Goal: Task Accomplishment & Management: Complete application form

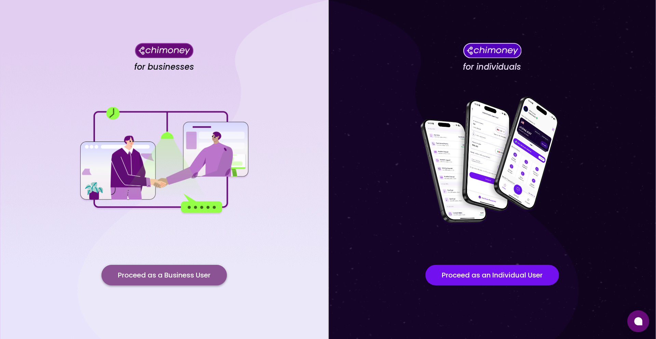
click at [176, 276] on button "Proceed as a Business User" at bounding box center [163, 275] width 125 height 20
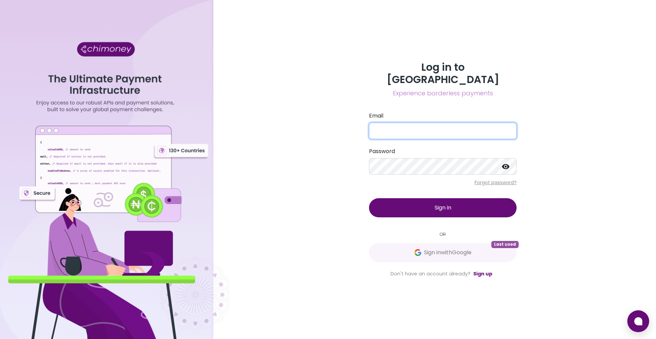
click at [413, 123] on input "Email" at bounding box center [443, 131] width 148 height 16
click at [380, 126] on input "Email" at bounding box center [443, 131] width 148 height 16
click at [350, 189] on div "Log in to Chimoney Experience borderless payments Email Password Forgot passwor…" at bounding box center [442, 169] width 426 height 339
click at [393, 123] on input "Email" at bounding box center [443, 131] width 148 height 16
type input "[EMAIL_ADDRESS][DOMAIN_NAME]"
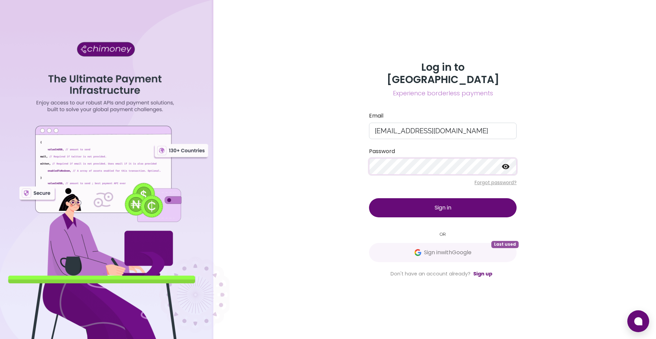
click at [341, 182] on div "Log in to Chimoney Experience borderless payments Email dre@snakenation.co Pass…" at bounding box center [442, 169] width 426 height 339
click at [414, 249] on img at bounding box center [417, 252] width 7 height 7
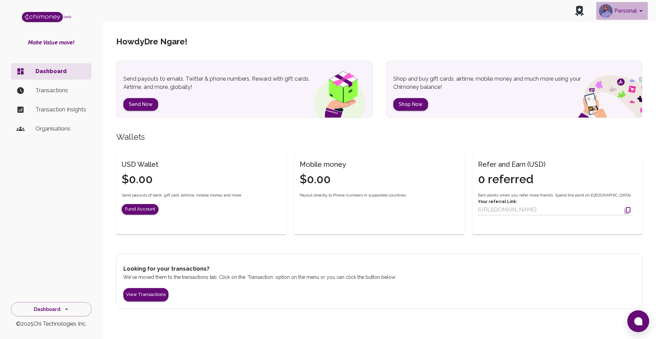
click at [630, 11] on button "Personal" at bounding box center [622, 11] width 52 height 18
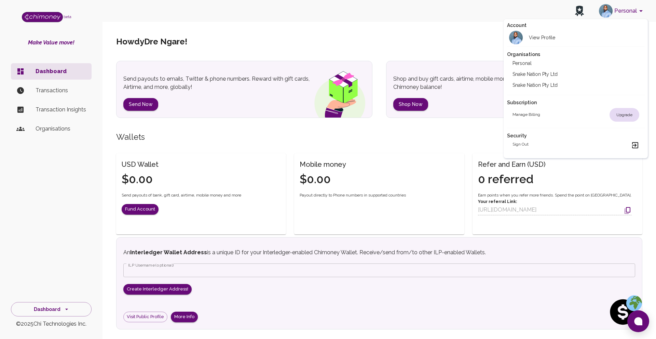
click at [549, 83] on li "Snake Nation Pty Ltd" at bounding box center [576, 85] width 138 height 11
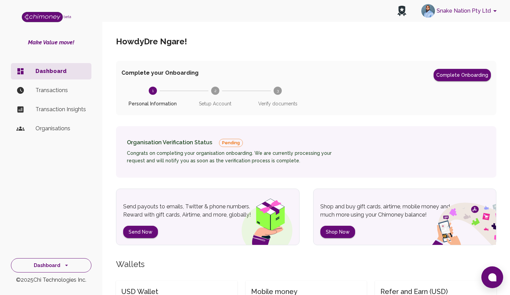
click at [64, 264] on icon "side nav" at bounding box center [66, 265] width 7 height 7
click at [65, 228] on li "Developers & API" at bounding box center [51, 234] width 80 height 16
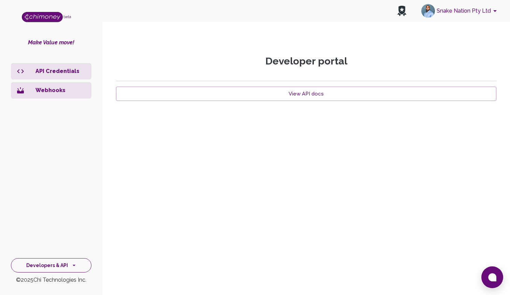
click at [74, 265] on icon "side nav" at bounding box center [74, 265] width 3 height 1
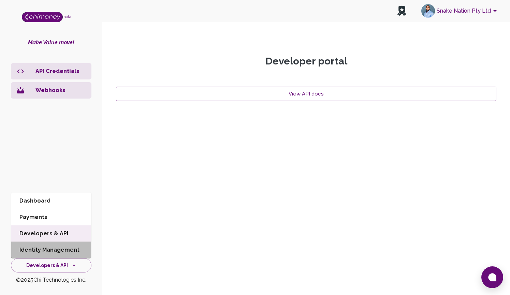
click at [62, 250] on li "Identity Management" at bounding box center [51, 250] width 80 height 16
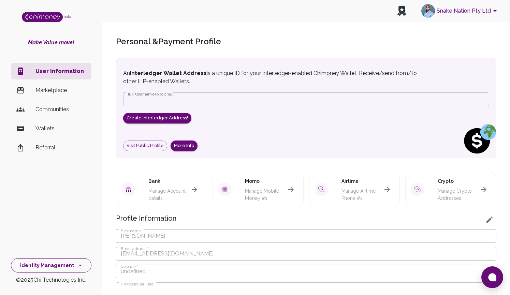
click at [71, 262] on button "Identity Management" at bounding box center [51, 265] width 81 height 15
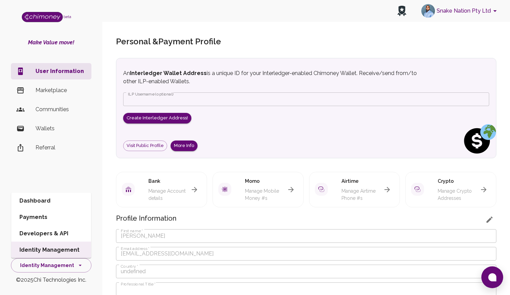
click at [64, 195] on li "Dashboard" at bounding box center [51, 201] width 80 height 16
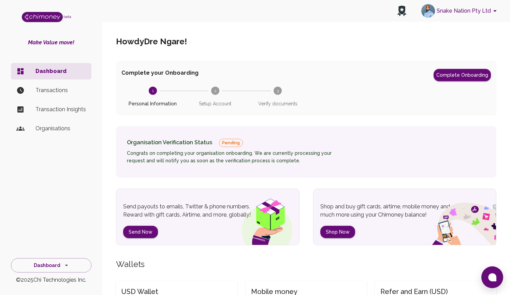
click at [60, 131] on p "Organisations" at bounding box center [61, 129] width 51 height 8
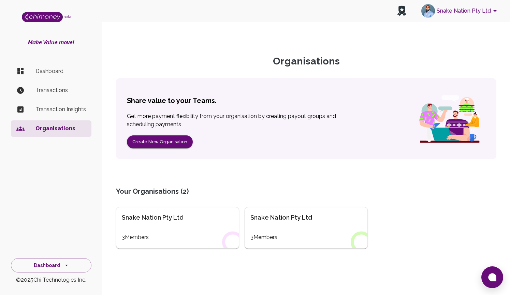
click at [180, 224] on div "Snake Nation Pty Ltd 3 Members" at bounding box center [177, 228] width 123 height 42
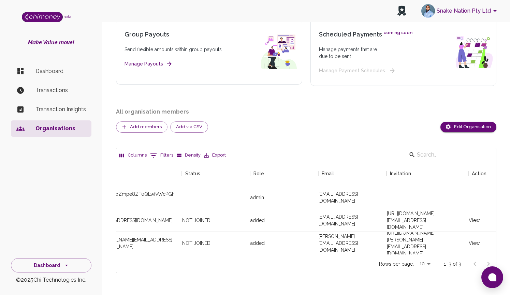
scroll to position [0, 40]
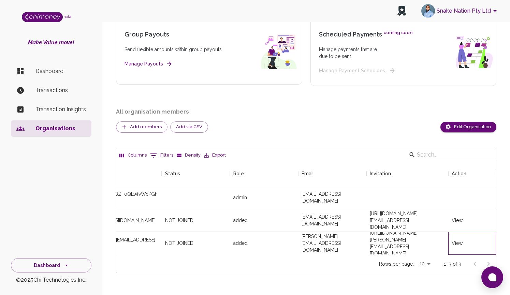
click at [455, 244] on div "View" at bounding box center [457, 243] width 11 height 7
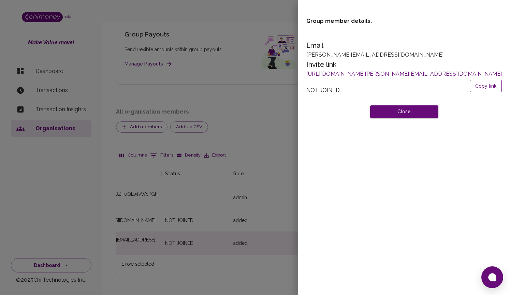
click at [487, 85] on button "Copy link" at bounding box center [486, 86] width 32 height 13
click at [342, 176] on div "Group member details. Email tawanda@snakenation.co Invite link http://dash.chim…" at bounding box center [404, 147] width 212 height 295
click at [198, 12] on div at bounding box center [255, 147] width 510 height 295
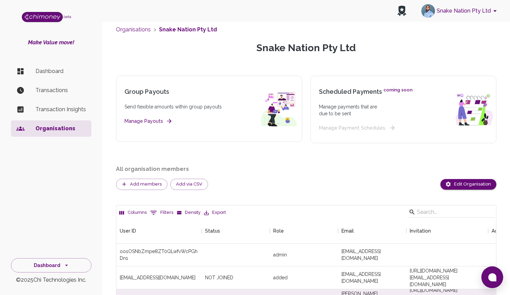
scroll to position [0, 0]
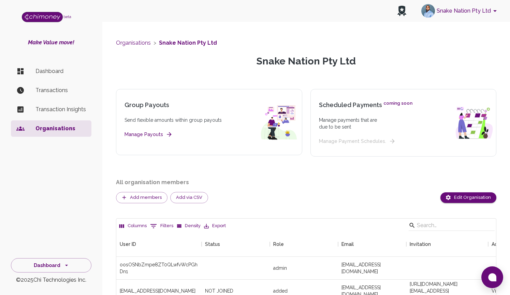
click at [485, 12] on button "Snake Nation Pty Ltd" at bounding box center [460, 11] width 83 height 18
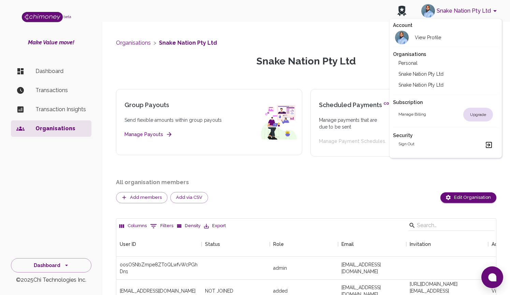
click at [436, 84] on li "Snake Nation Pty Ltd" at bounding box center [446, 85] width 106 height 11
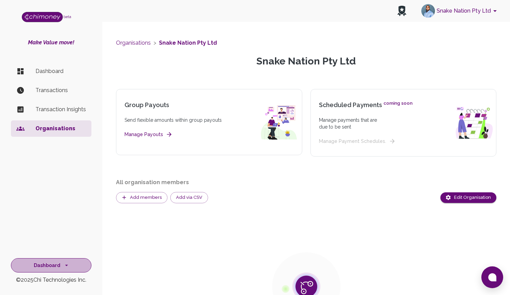
click at [62, 267] on button "Dashboard" at bounding box center [51, 265] width 81 height 15
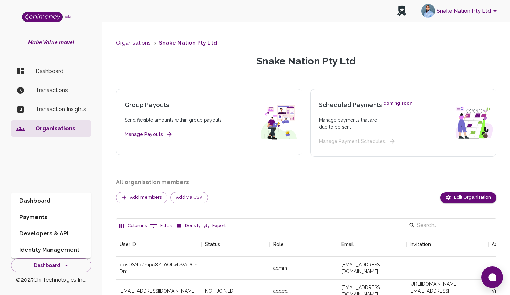
scroll to position [93, 380]
click at [62, 247] on li "Identity Management" at bounding box center [51, 250] width 80 height 16
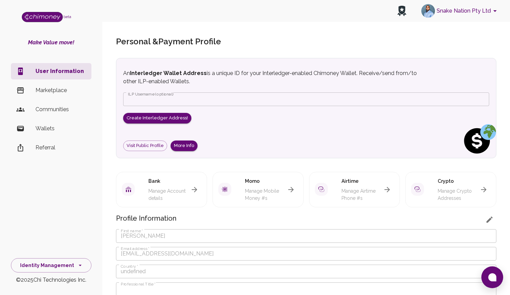
click at [66, 73] on p "User Information" at bounding box center [61, 71] width 51 height 8
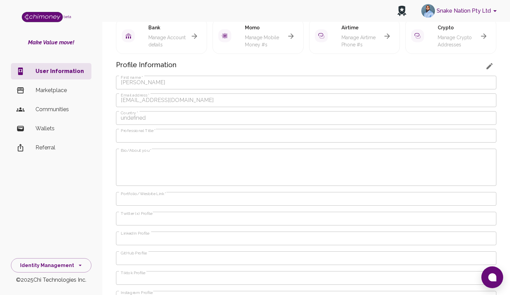
scroll to position [206, 0]
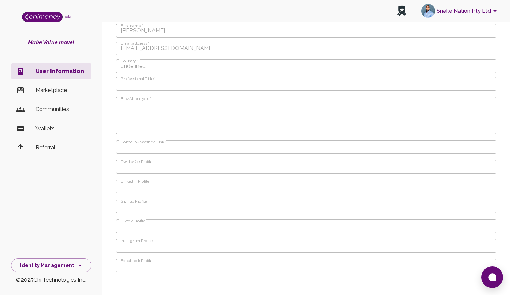
click at [66, 87] on p "Marketplace" at bounding box center [61, 90] width 51 height 8
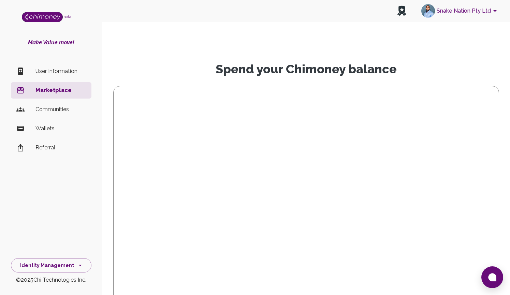
click at [64, 113] on p "Communities" at bounding box center [61, 110] width 51 height 8
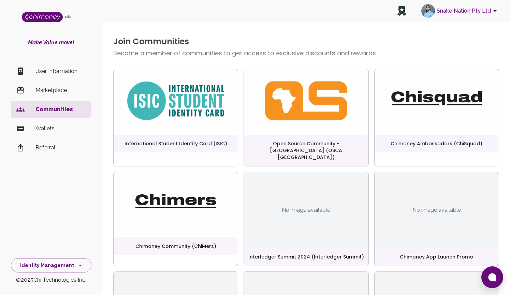
click at [53, 73] on p "User Information" at bounding box center [61, 71] width 51 height 8
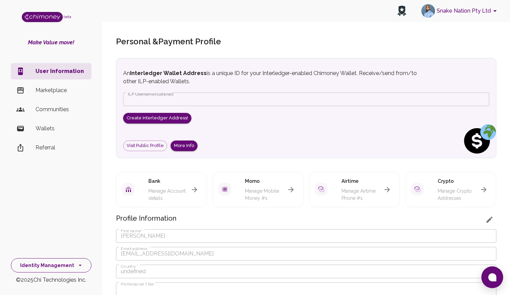
click at [54, 269] on button "Identity Management" at bounding box center [51, 265] width 81 height 15
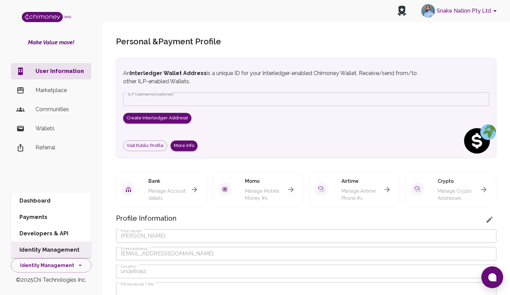
click at [62, 203] on li "Dashboard" at bounding box center [51, 201] width 80 height 16
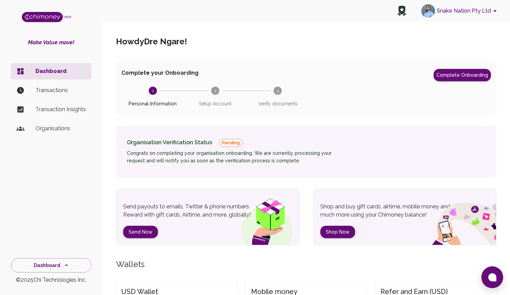
click at [220, 140] on span "Pending" at bounding box center [231, 143] width 23 height 7
click at [182, 152] on h6 "Congrats on completing your organisation onboarding. We are currently processin…" at bounding box center [238, 157] width 222 height 15
click at [182, 175] on div "Organisation Verification Status Pending Congrats on completing your organisati…" at bounding box center [306, 152] width 381 height 52
click at [485, 15] on button "Snake Nation Pty Ltd" at bounding box center [460, 11] width 83 height 18
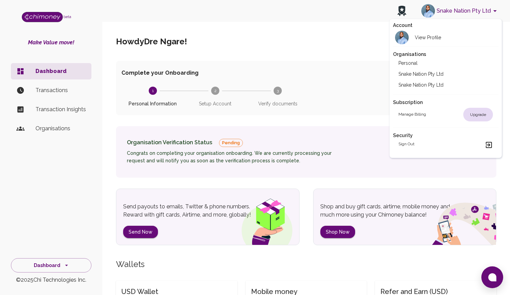
click at [454, 70] on li "Snake Nation Pty Ltd" at bounding box center [446, 74] width 106 height 11
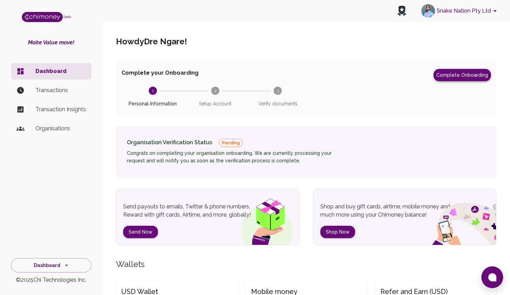
click at [470, 80] on button "Complete Onboarding" at bounding box center [462, 75] width 57 height 12
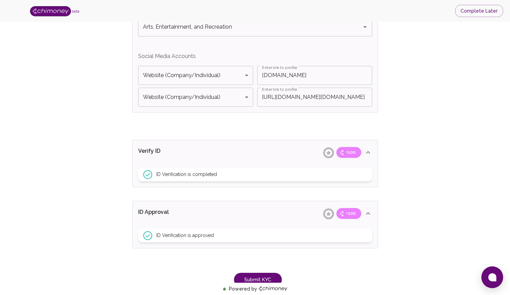
scroll to position [449, 0]
click at [231, 175] on div "ID Verification is completed" at bounding box center [255, 174] width 234 height 14
click at [193, 146] on p "Verify ID" at bounding box center [175, 151] width 74 height 11
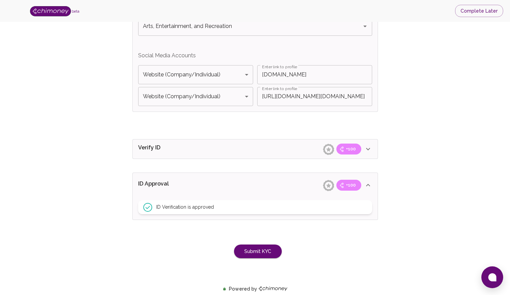
click at [195, 147] on p "Verify ID" at bounding box center [175, 149] width 74 height 11
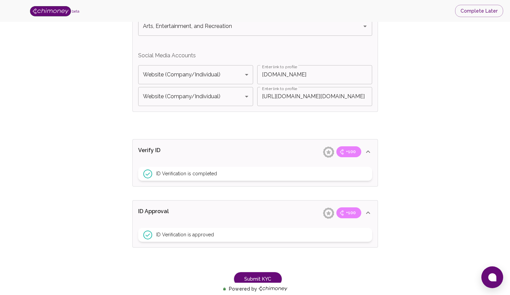
click at [368, 152] on icon at bounding box center [368, 152] width 8 height 8
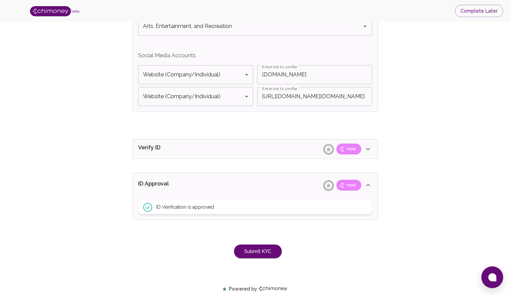
click at [373, 150] on div "Verify ID +100" at bounding box center [255, 149] width 245 height 19
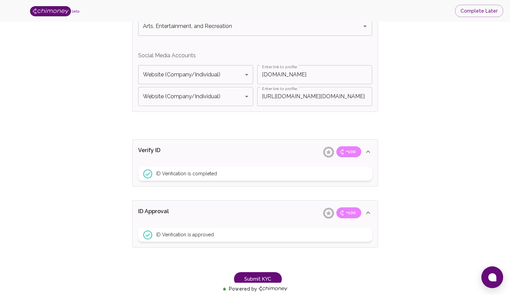
click at [232, 171] on div "ID Verification is completed" at bounding box center [255, 174] width 234 height 14
click at [222, 237] on div "ID Verification is approved" at bounding box center [255, 235] width 234 height 14
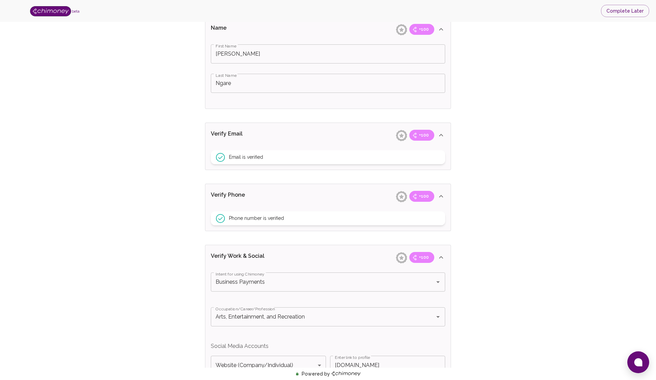
scroll to position [0, 0]
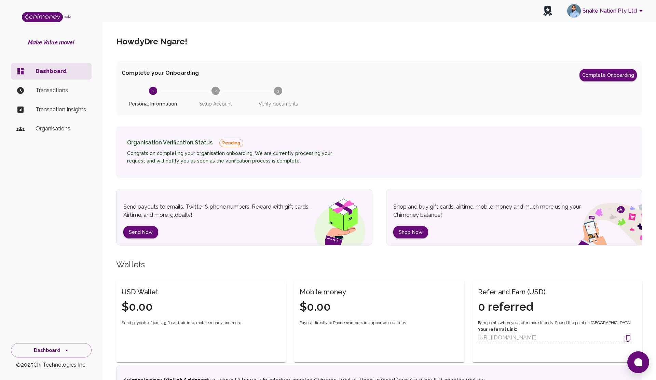
click at [52, 129] on p "Organisations" at bounding box center [61, 129] width 51 height 8
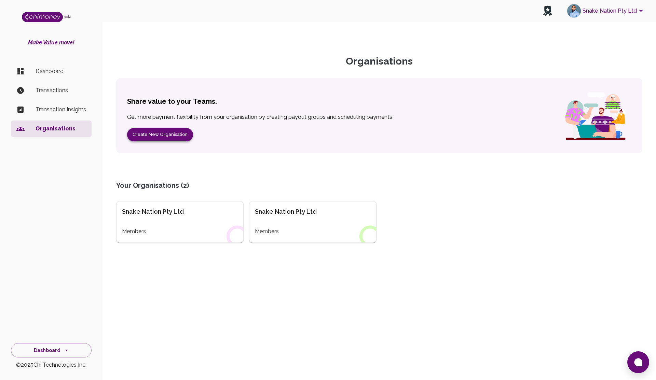
click at [180, 135] on button "Create New Organisation" at bounding box center [160, 134] width 66 height 13
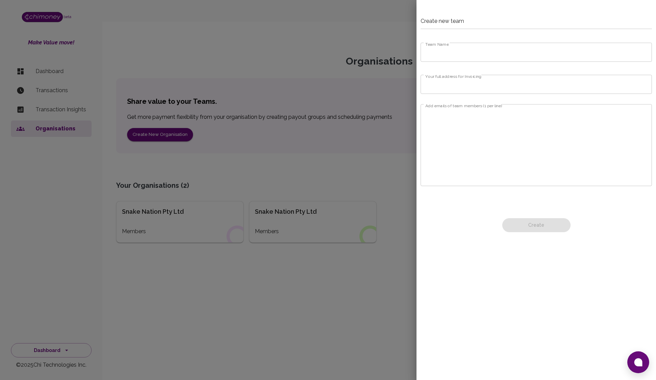
click at [510, 48] on input "Team Name" at bounding box center [535, 52] width 231 height 19
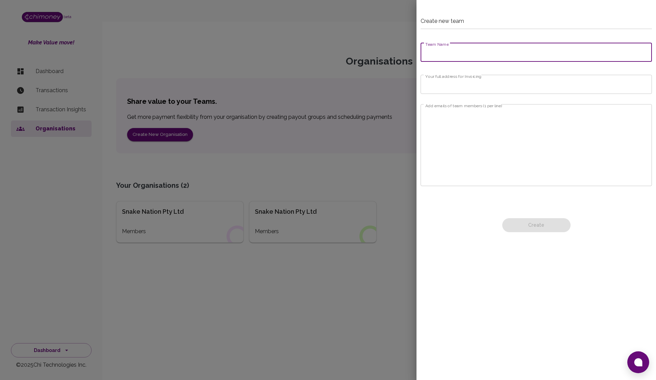
click at [510, 53] on input "Team Name" at bounding box center [535, 52] width 231 height 19
type input "Snake Nation"
click at [510, 87] on input "Your full address for Invoicing" at bounding box center [535, 84] width 231 height 19
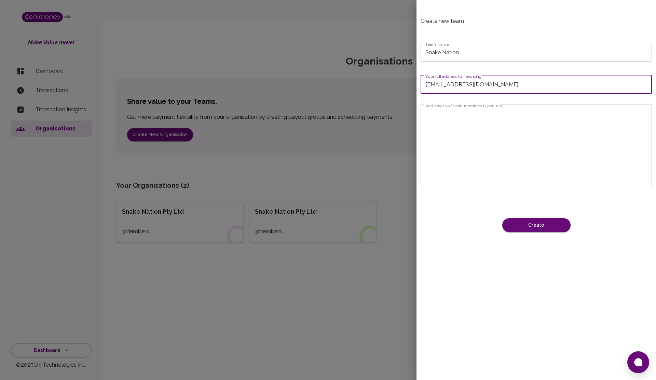
type input "[EMAIL_ADDRESS][DOMAIN_NAME]"
click at [510, 120] on textarea "Add emails of team members (1 per line)" at bounding box center [536, 145] width 222 height 71
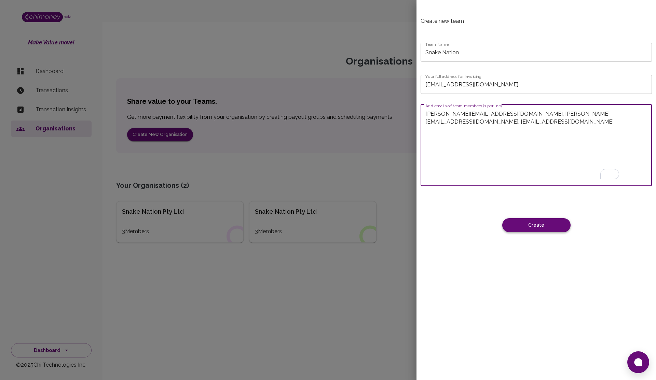
type textarea "Tawanda@snakenation.co, karl@snakenation.co, Tshitso@snakenation.co"
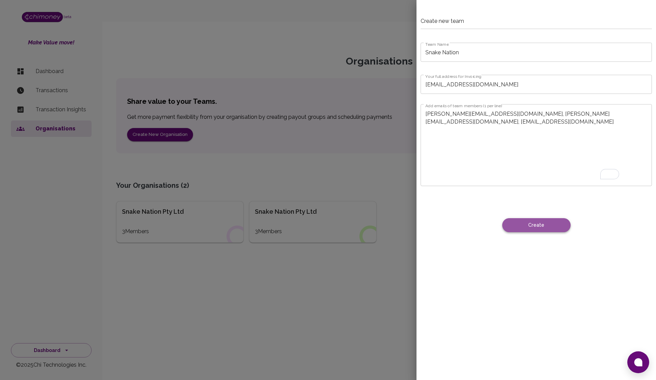
click at [510, 223] on button "Create" at bounding box center [536, 225] width 68 height 14
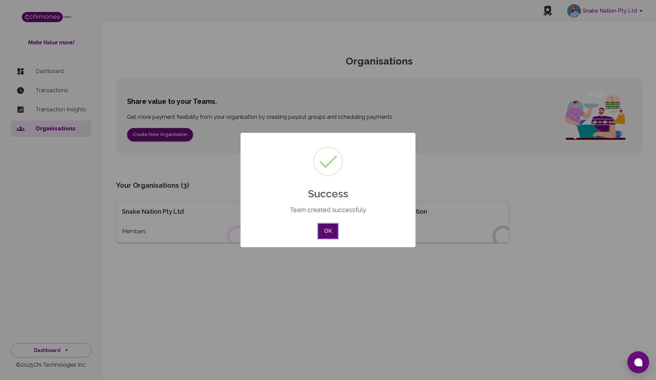
click at [325, 236] on button "OK" at bounding box center [328, 231] width 20 height 15
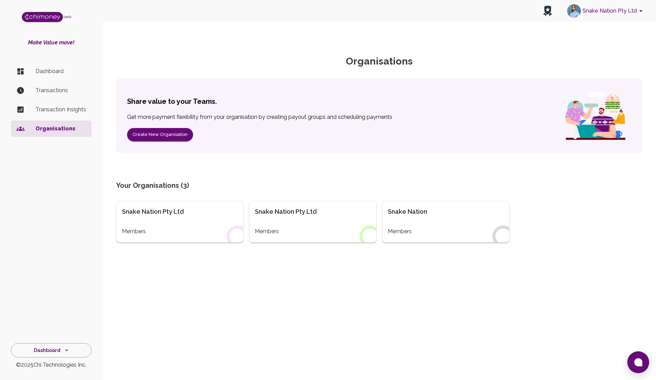
click at [415, 295] on div "Organisations Share value to your Teams. Get more payment flexibility from your…" at bounding box center [379, 169] width 542 height 261
click at [453, 228] on div "Members" at bounding box center [446, 231] width 116 height 8
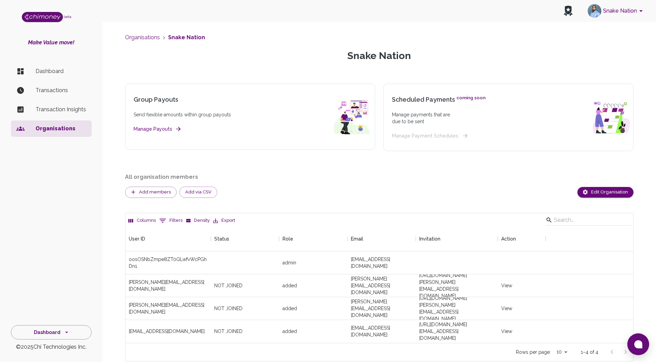
scroll to position [2, 0]
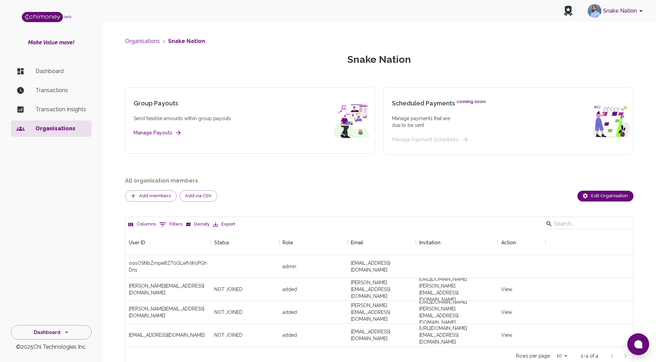
click at [53, 127] on p "Organisations" at bounding box center [61, 129] width 51 height 8
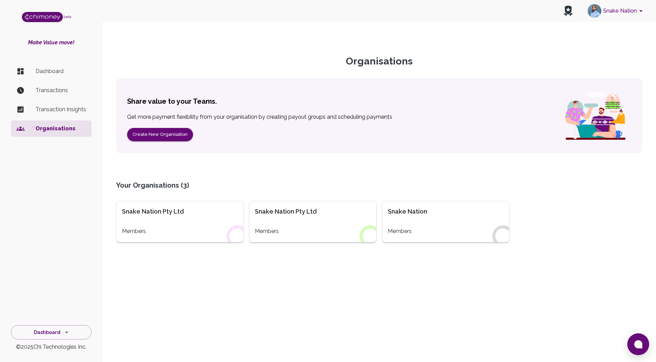
click at [417, 225] on div "Snake Nation Members" at bounding box center [445, 222] width 127 height 42
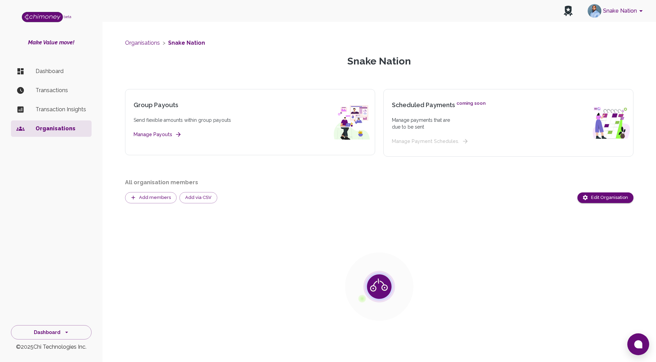
click at [56, 67] on p "Dashboard" at bounding box center [61, 71] width 51 height 8
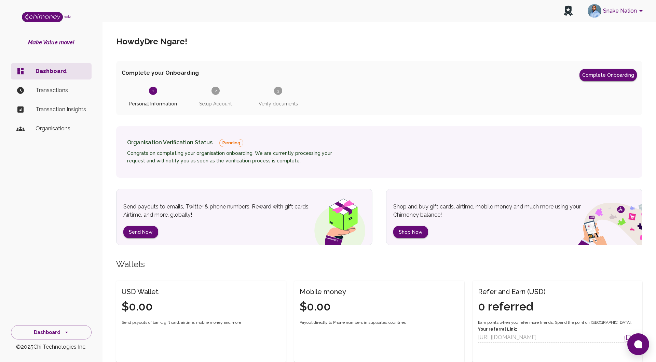
click at [242, 151] on h6 "Congrats on completing your organisation onboarding. We are currently processin…" at bounding box center [238, 157] width 222 height 15
click at [510, 77] on button "Complete Onboarding" at bounding box center [607, 75] width 57 height 12
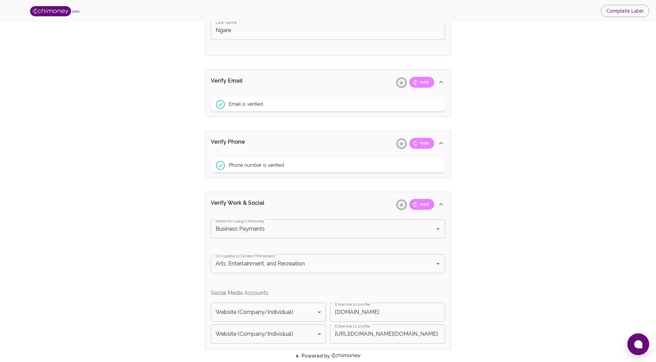
scroll to position [199, 0]
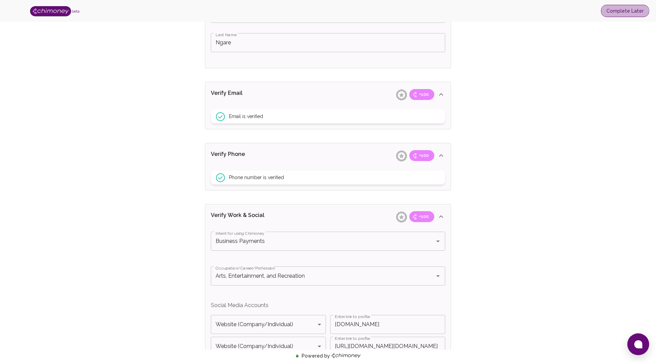
click at [510, 13] on button "Complete Later" at bounding box center [625, 11] width 48 height 13
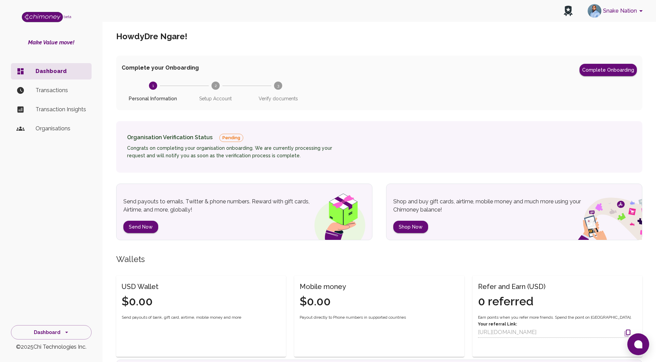
scroll to position [3, 0]
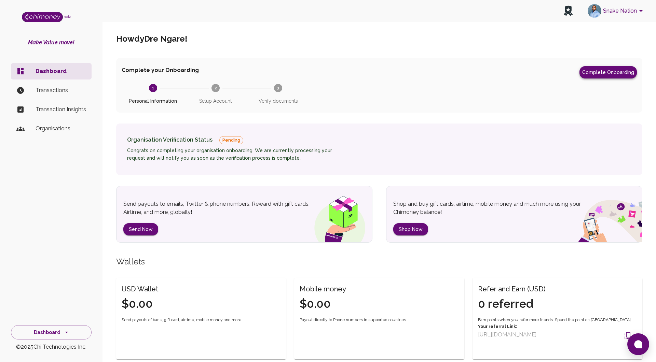
click at [510, 73] on button "Complete Onboarding" at bounding box center [607, 72] width 57 height 12
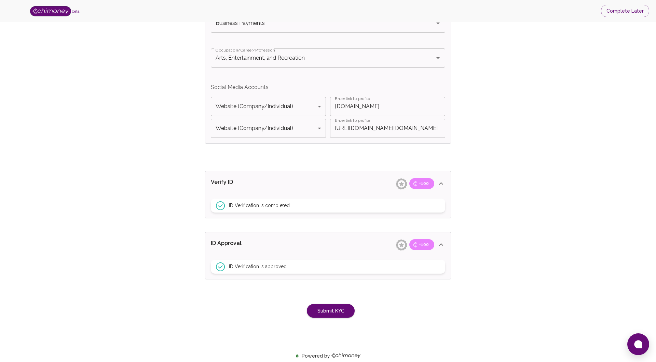
scroll to position [419, 0]
click at [300, 202] on div "ID Verification is completed" at bounding box center [328, 204] width 234 height 14
click at [247, 208] on div "ID Verification is completed" at bounding box center [328, 204] width 234 height 14
click at [440, 182] on icon at bounding box center [441, 182] width 8 height 8
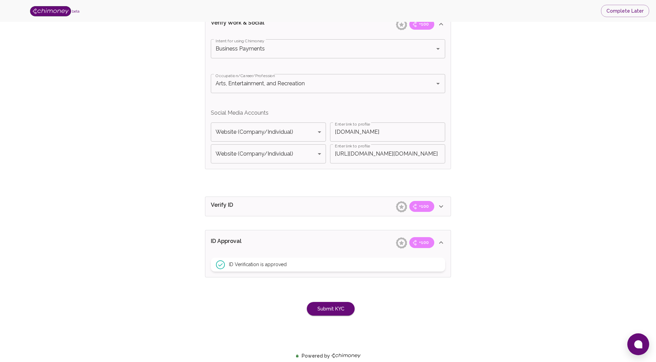
scroll to position [392, 0]
click at [332, 295] on button "Submit KYC" at bounding box center [331, 309] width 48 height 14
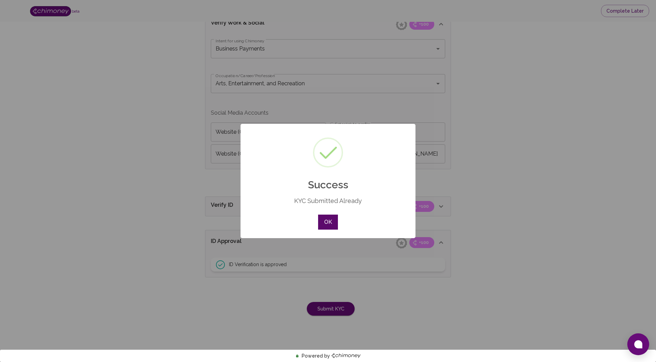
click at [324, 222] on button "OK" at bounding box center [328, 222] width 20 height 15
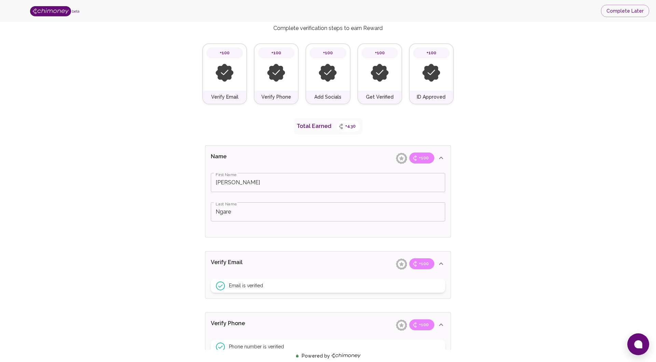
scroll to position [0, 0]
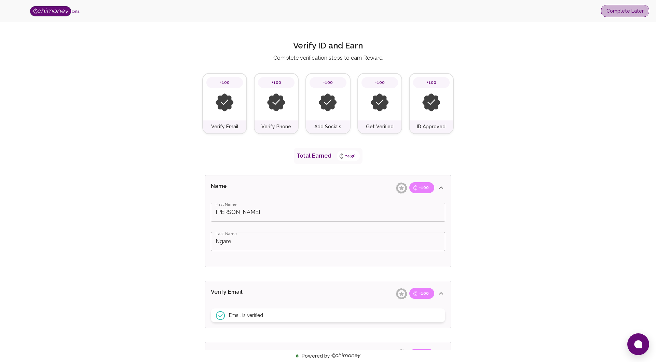
click at [510, 13] on button "Complete Later" at bounding box center [625, 11] width 48 height 13
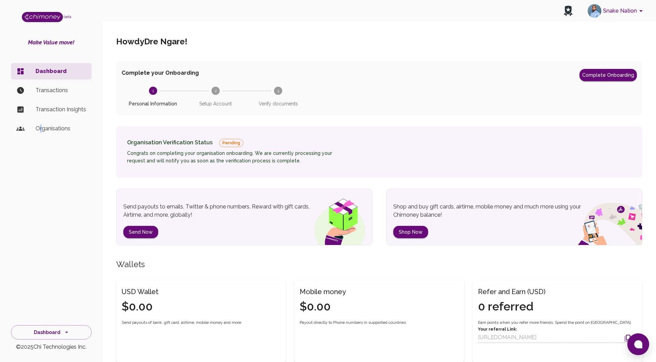
click at [40, 128] on p "Organisations" at bounding box center [61, 129] width 51 height 8
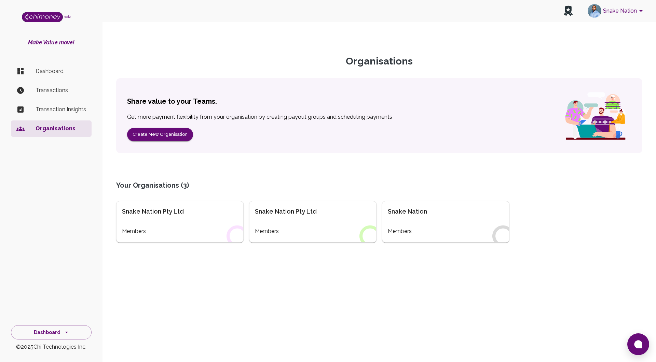
click at [450, 227] on div "Members" at bounding box center [446, 231] width 116 height 8
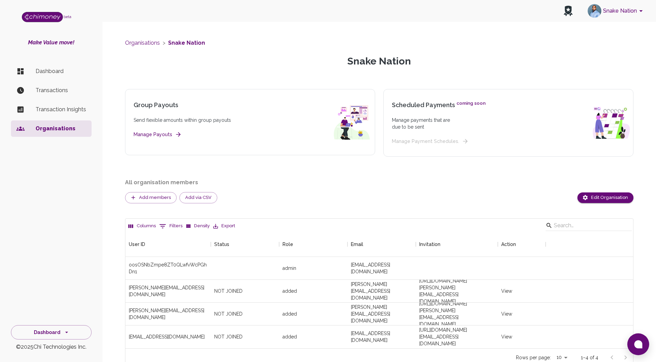
scroll to position [27, 0]
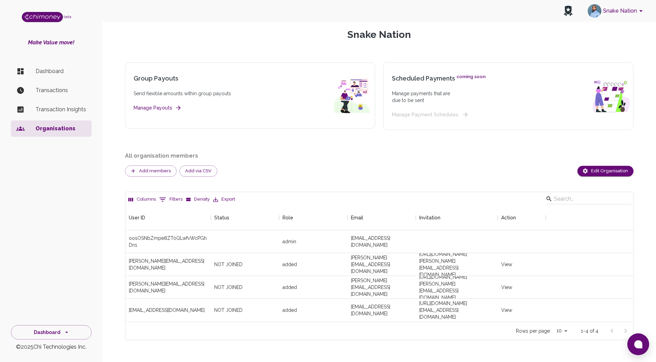
click at [53, 70] on p "Dashboard" at bounding box center [61, 71] width 51 height 8
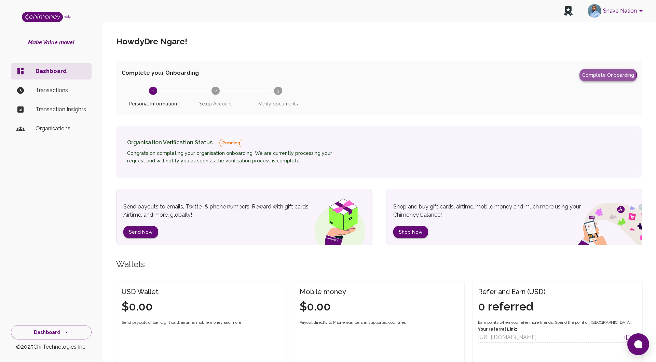
click at [510, 74] on button "Complete Onboarding" at bounding box center [607, 75] width 57 height 12
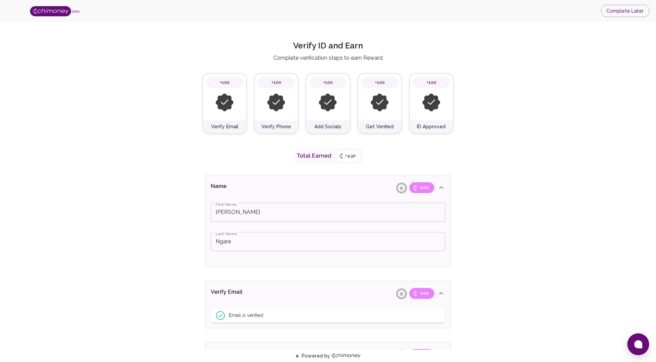
click at [349, 159] on span "+430" at bounding box center [350, 156] width 19 height 7
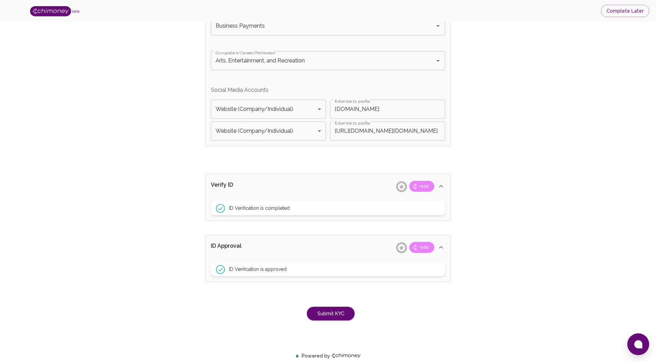
scroll to position [413, 0]
click at [423, 188] on span "+100" at bounding box center [424, 187] width 18 height 7
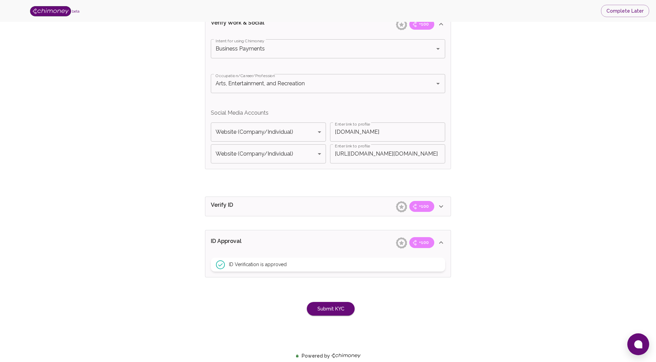
click at [402, 206] on icon at bounding box center [401, 207] width 4 height 4
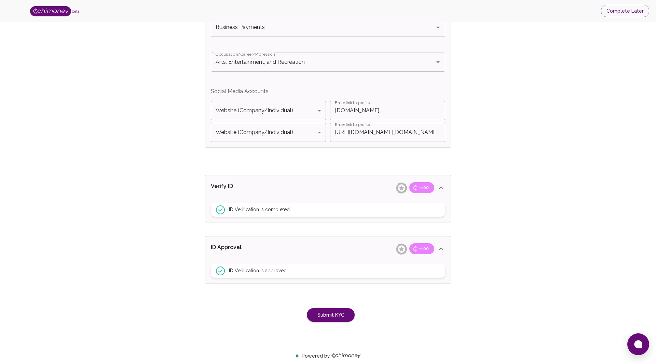
click at [424, 207] on div "ID Verification is completed" at bounding box center [328, 210] width 234 height 14
click at [398, 272] on div "ID Verification is approved" at bounding box center [328, 271] width 234 height 14
click at [418, 250] on span "+100" at bounding box center [424, 248] width 18 height 7
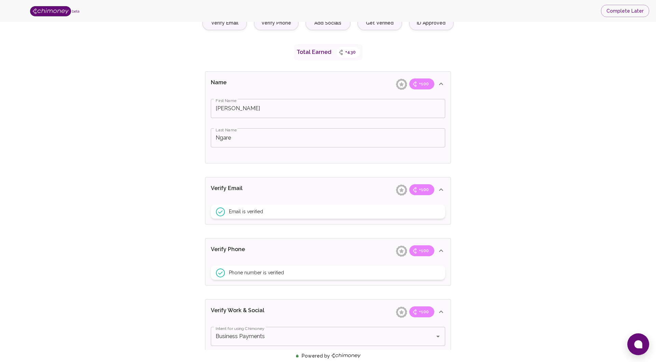
scroll to position [0, 0]
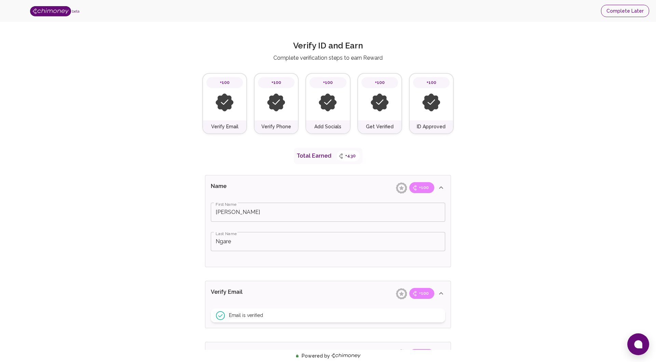
click at [510, 15] on button "Complete Later" at bounding box center [625, 11] width 48 height 13
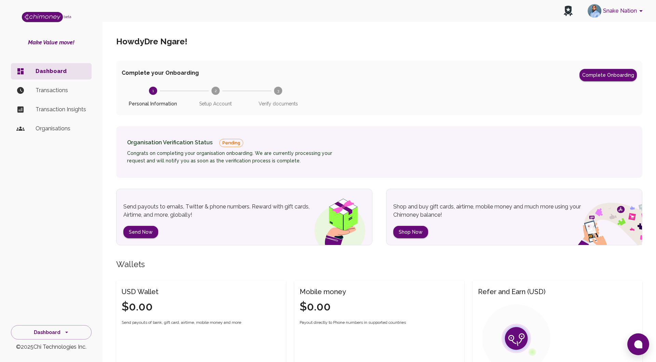
click at [510, 12] on button "Snake Nation" at bounding box center [616, 11] width 63 height 18
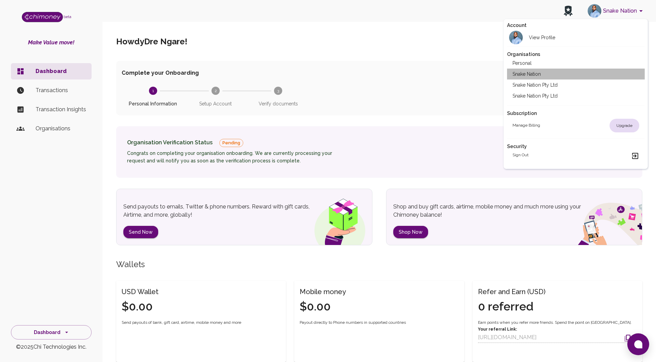
click at [510, 70] on li "Snake Nation" at bounding box center [576, 74] width 138 height 11
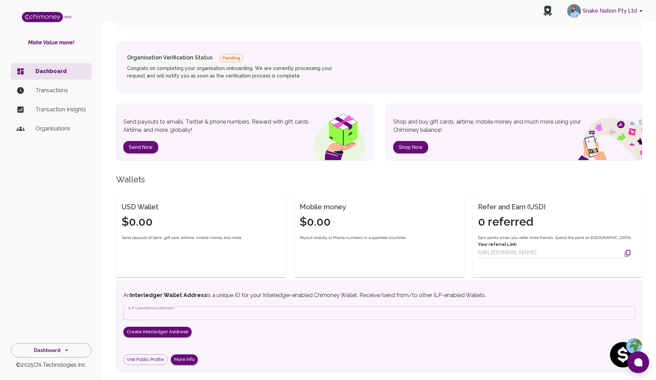
scroll to position [162, 0]
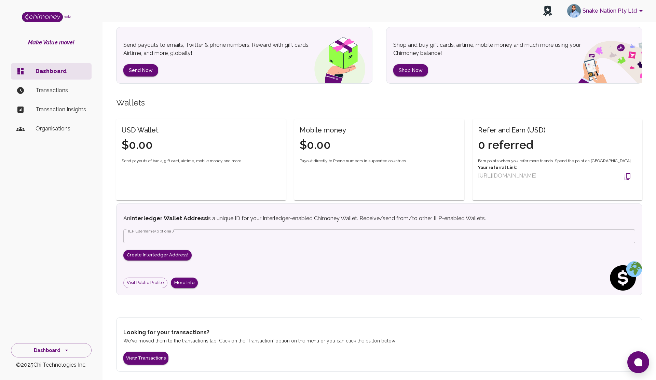
click at [54, 93] on p "Transactions" at bounding box center [61, 90] width 51 height 8
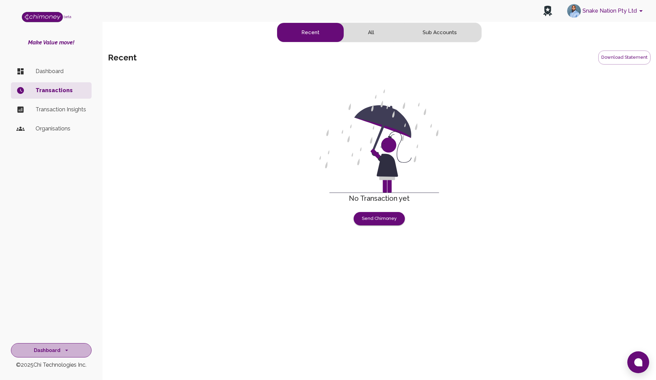
click at [56, 346] on button "Dashboard" at bounding box center [51, 350] width 81 height 15
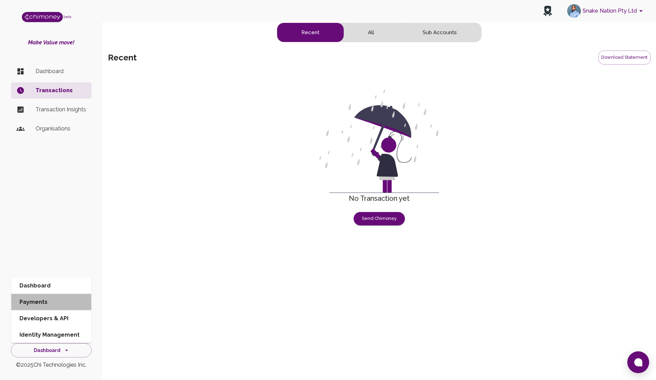
click at [66, 303] on li "Payments" at bounding box center [51, 302] width 80 height 16
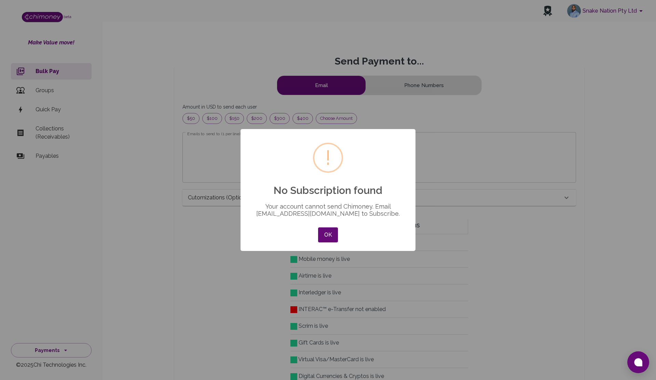
scroll to position [88, 382]
click at [335, 232] on button "OK" at bounding box center [328, 234] width 20 height 15
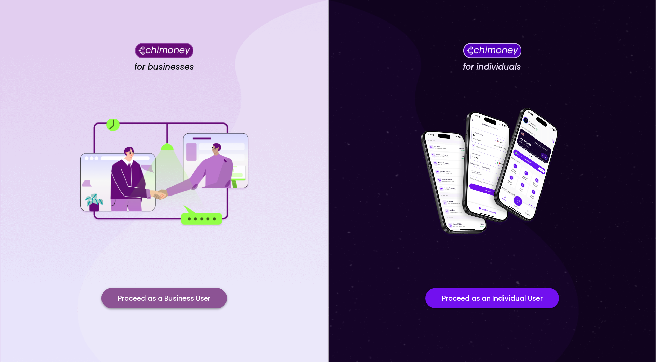
click at [167, 301] on button "Proceed as a Business User" at bounding box center [163, 298] width 125 height 20
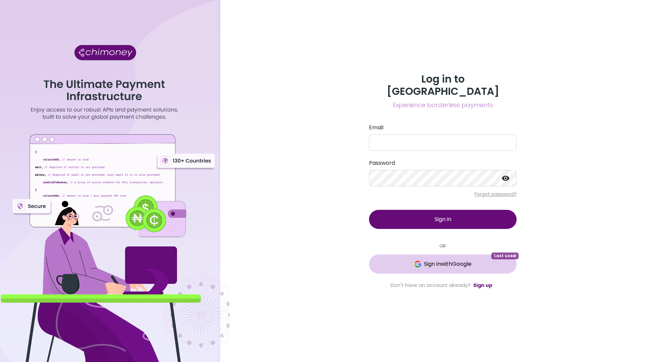
click at [430, 260] on span "Sign in with Google" at bounding box center [447, 264] width 47 height 8
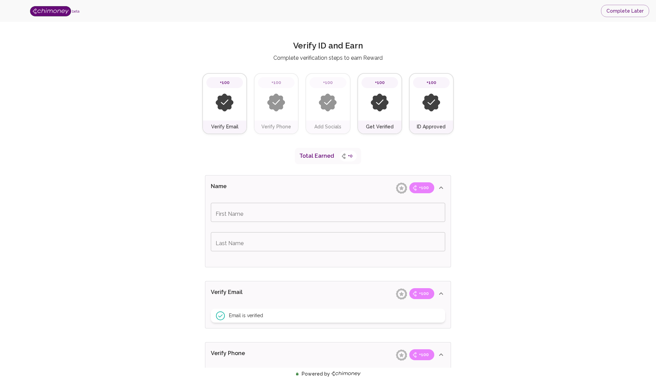
type input "[PERSON_NAME]"
type input "Ngare"
type input "Business Payments"
type input "Arts, Entertainment, and Recreation"
type input "Website (Company/Individual)"
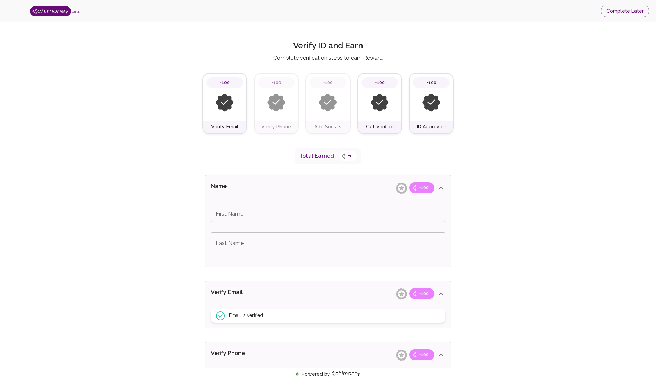
type input "[DOMAIN_NAME]"
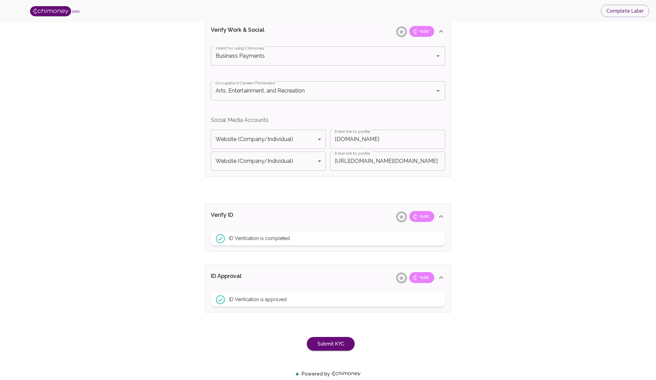
scroll to position [402, 0]
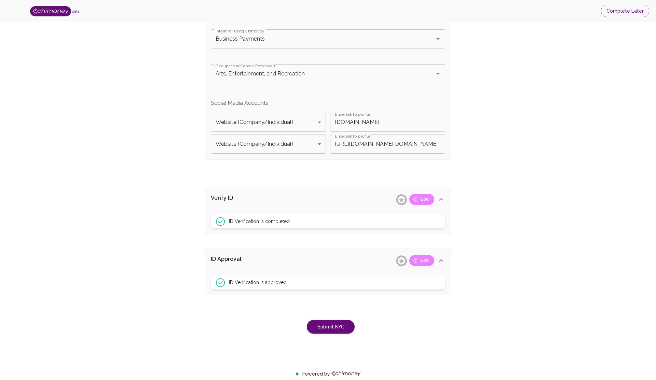
click at [338, 221] on div "ID Verification is completed" at bounding box center [328, 221] width 234 height 14
click at [409, 200] on div "+100" at bounding box center [415, 199] width 44 height 11
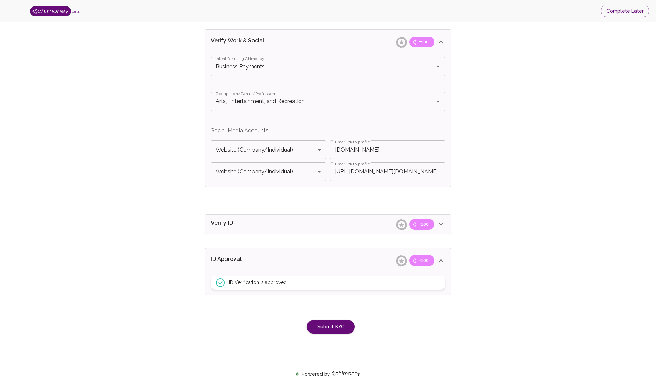
click at [419, 222] on span "+100" at bounding box center [424, 224] width 18 height 7
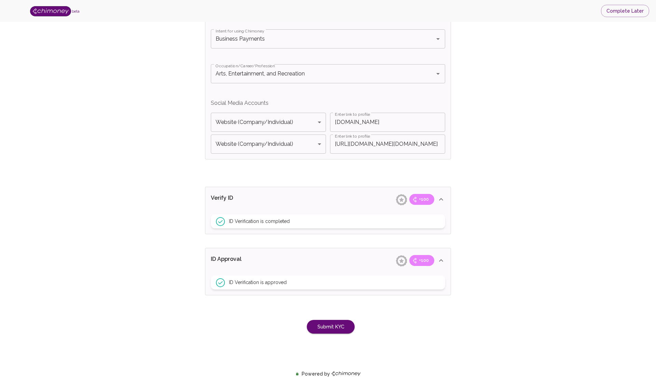
click at [346, 214] on div "ID Verification is completed" at bounding box center [328, 221] width 234 height 14
click at [271, 224] on span "ID Verification is completed" at bounding box center [259, 221] width 61 height 7
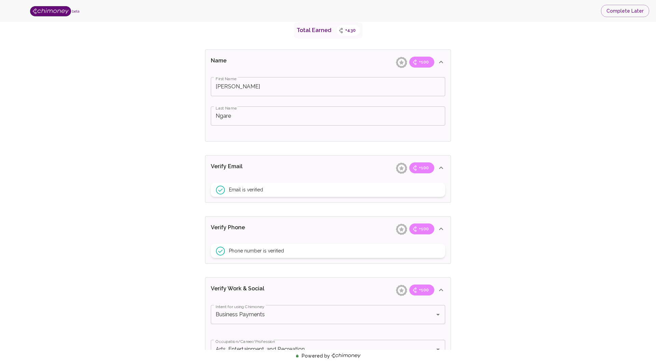
scroll to position [0, 0]
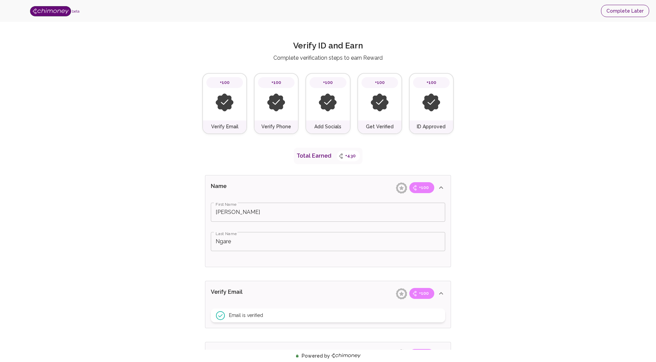
click at [630, 15] on button "Complete Later" at bounding box center [625, 11] width 48 height 13
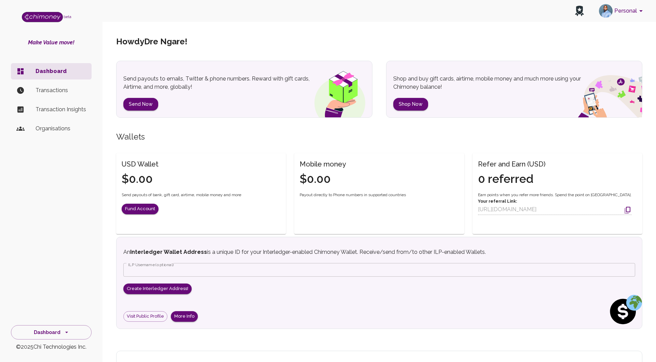
click at [633, 13] on button "Personal" at bounding box center [622, 11] width 52 height 18
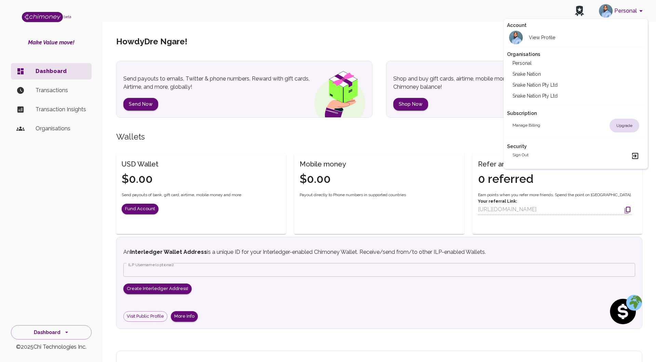
click at [572, 74] on li "Snake Nation" at bounding box center [576, 74] width 138 height 11
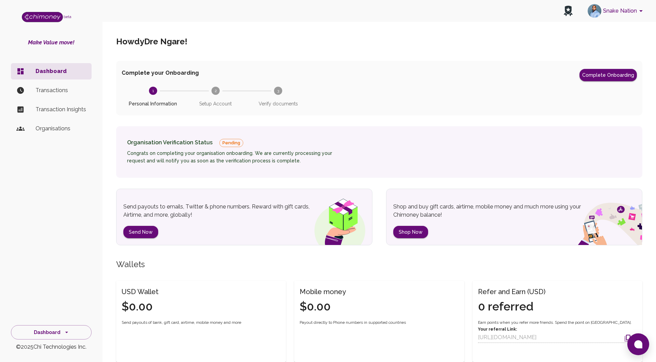
click at [225, 148] on div "Organisation Verification Status Pending Congrats on completing your organisati…" at bounding box center [238, 152] width 222 height 31
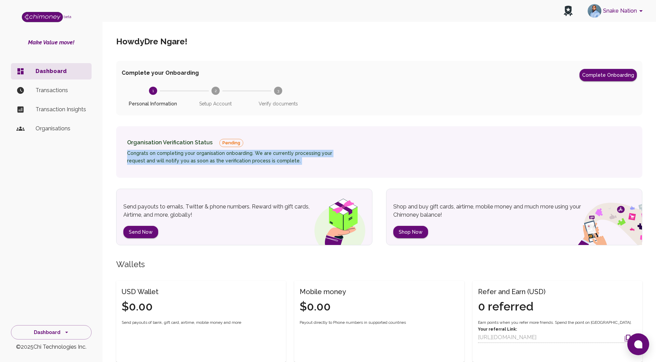
click at [225, 148] on div "Organisation Verification Status Pending Congrats on completing your organisati…" at bounding box center [238, 152] width 222 height 31
click at [208, 175] on div "Organisation Verification Status Pending Congrats on completing your organisati…" at bounding box center [379, 152] width 526 height 52
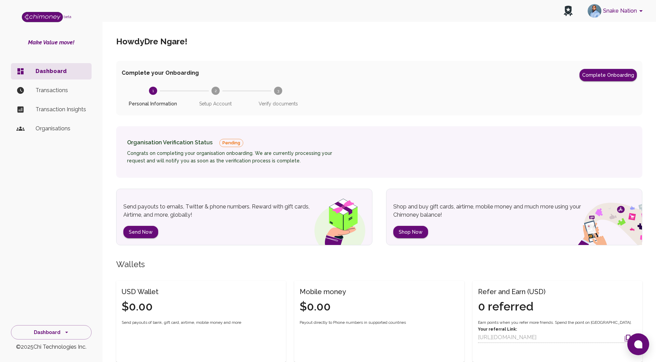
click at [208, 175] on div "Organisation Verification Status Pending Congrats on completing your organisati…" at bounding box center [379, 152] width 526 height 52
click at [61, 90] on p "Transactions" at bounding box center [61, 90] width 51 height 8
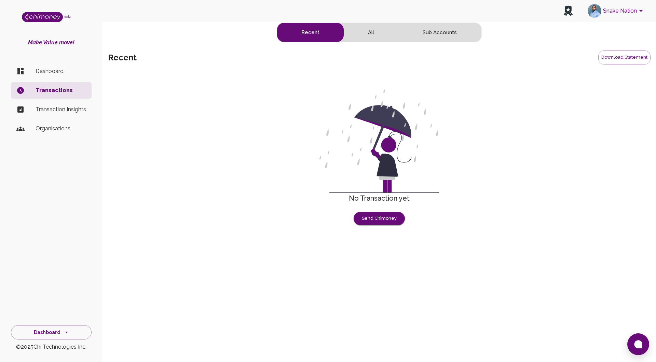
click at [56, 107] on p "Transaction Insights" at bounding box center [61, 110] width 51 height 8
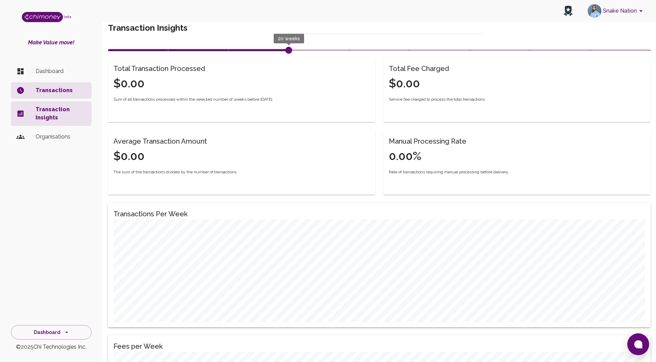
click at [53, 137] on p "Organisations" at bounding box center [61, 137] width 51 height 8
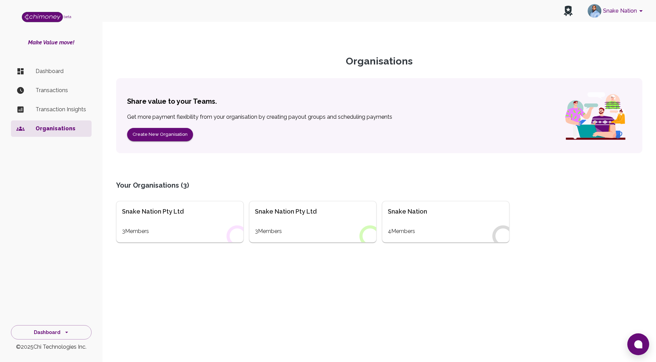
click at [298, 229] on div "3 Members" at bounding box center [313, 231] width 116 height 8
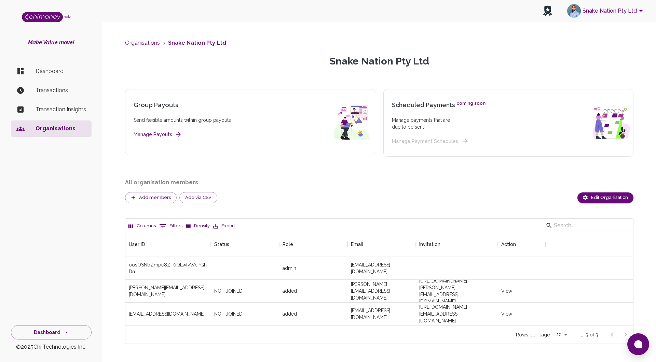
scroll to position [93, 507]
click at [52, 71] on p "Dashboard" at bounding box center [61, 71] width 51 height 8
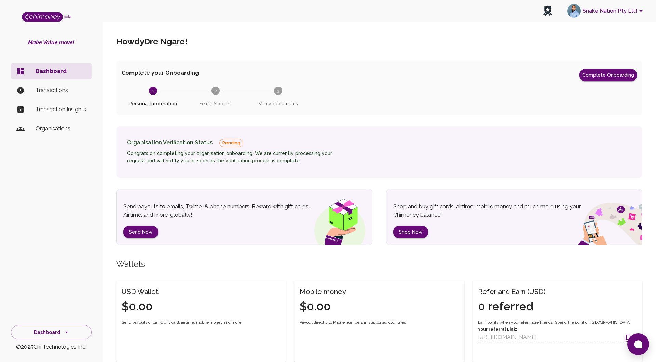
click at [285, 154] on h6 "Congrats on completing your organisation onboarding. We are currently processin…" at bounding box center [238, 157] width 222 height 15
click at [605, 75] on button "Complete Onboarding" at bounding box center [607, 75] width 57 height 12
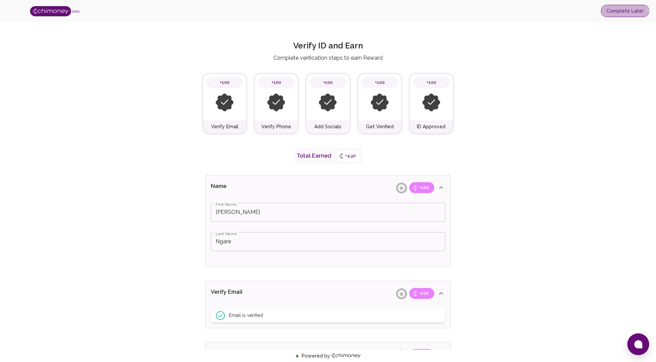
click at [620, 13] on button "Complete Later" at bounding box center [625, 11] width 48 height 13
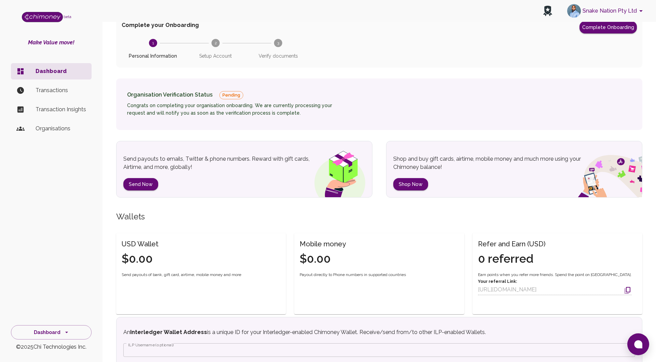
scroll to position [41, 0]
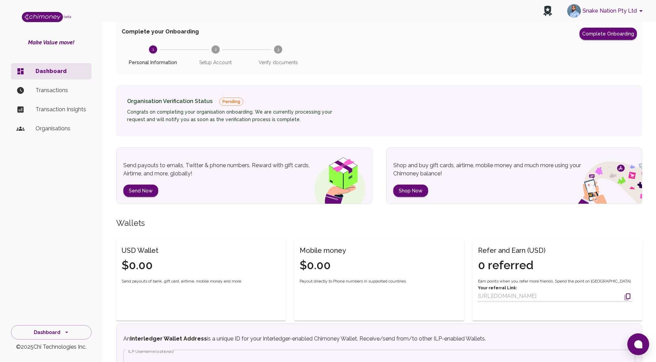
click at [173, 178] on p "Send payouts to emails, Twitter & phone numbers. Reward with gift cards, Airtim…" at bounding box center [223, 170] width 201 height 16
click at [217, 162] on p "Send payouts to emails, Twitter & phone numbers. Reward with gift cards, Airtim…" at bounding box center [223, 170] width 201 height 16
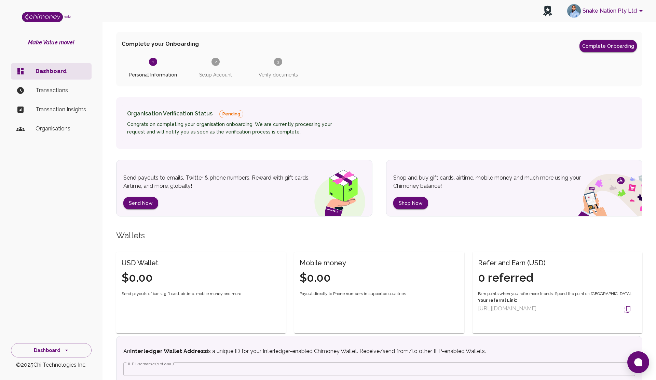
scroll to position [162, 0]
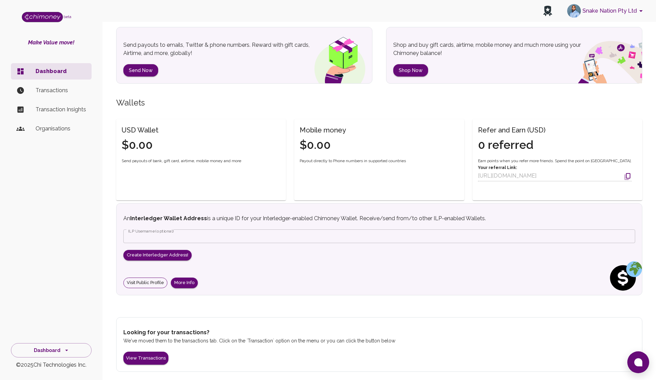
click at [157, 284] on link "Visit Public Profile" at bounding box center [145, 283] width 44 height 11
click at [56, 97] on li "Transactions" at bounding box center [51, 90] width 81 height 16
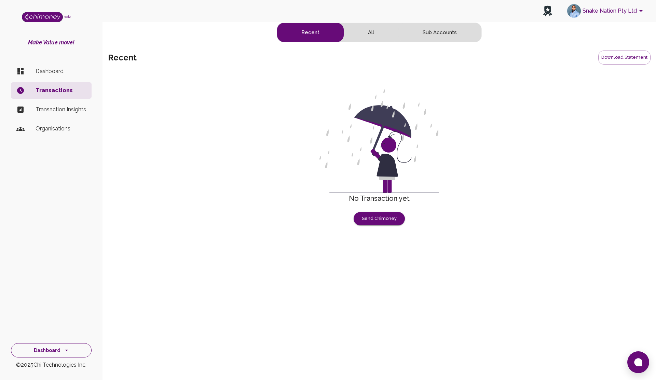
click at [62, 351] on button "Dashboard" at bounding box center [51, 350] width 81 height 15
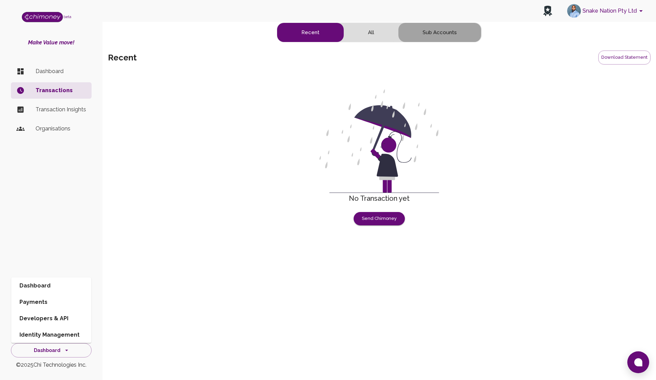
click at [442, 41] on button "Sub Accounts" at bounding box center [439, 32] width 83 height 19
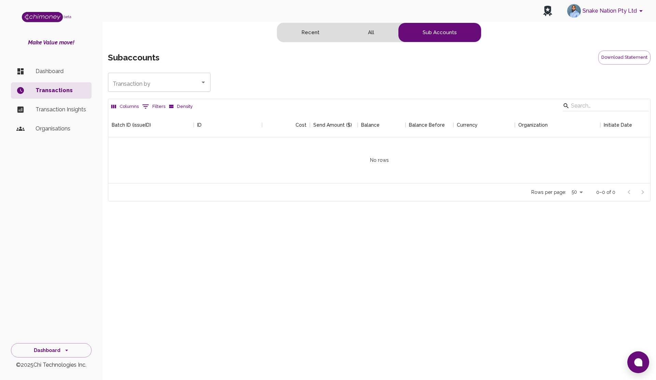
scroll to position [70, 542]
click at [625, 10] on button "Snake Nation Pty Ltd" at bounding box center [605, 11] width 83 height 18
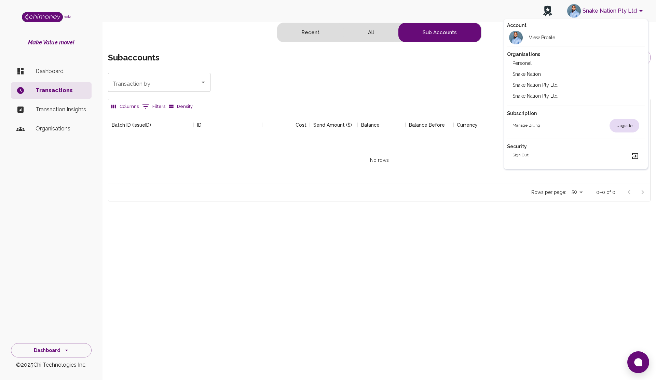
click at [530, 65] on h2 "Personal" at bounding box center [521, 63] width 19 height 7
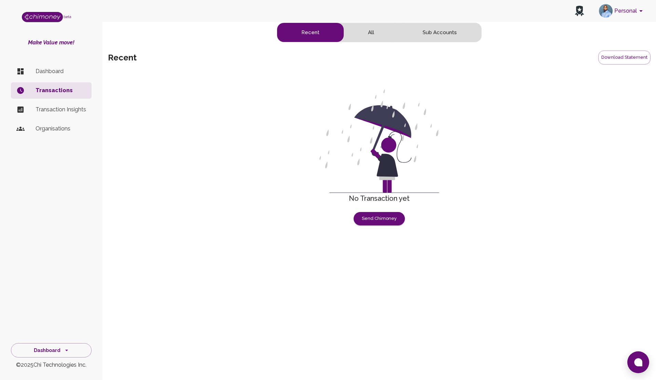
click at [54, 68] on p "Dashboard" at bounding box center [61, 71] width 51 height 8
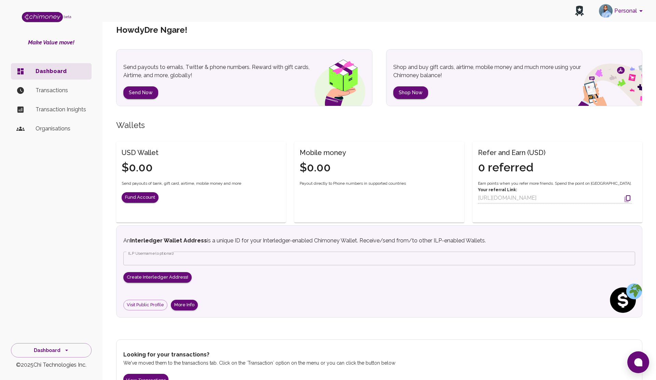
scroll to position [34, 0]
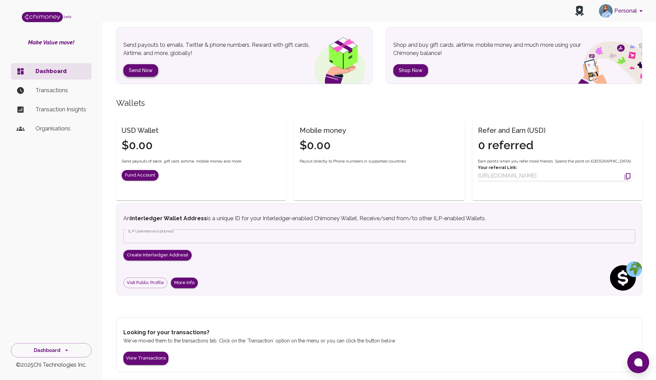
click at [140, 71] on button "Send Now" at bounding box center [140, 70] width 35 height 13
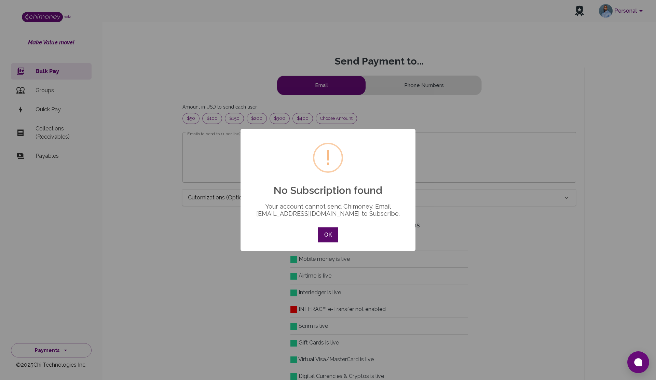
click at [334, 234] on button "OK" at bounding box center [328, 234] width 20 height 15
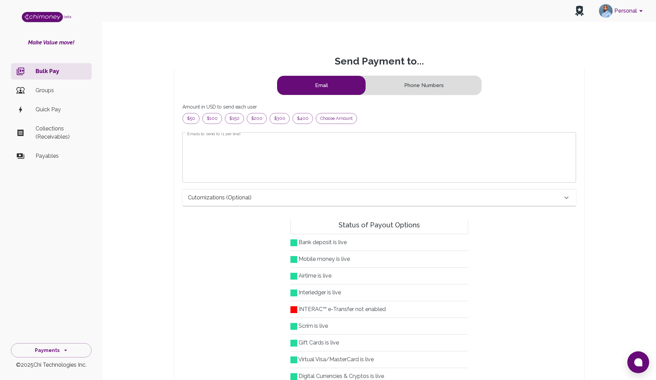
click at [53, 158] on body "Personal beta Make Value move! Bulk Pay Groups Quick Pay Collections (Receivabl…" at bounding box center [328, 238] width 656 height 477
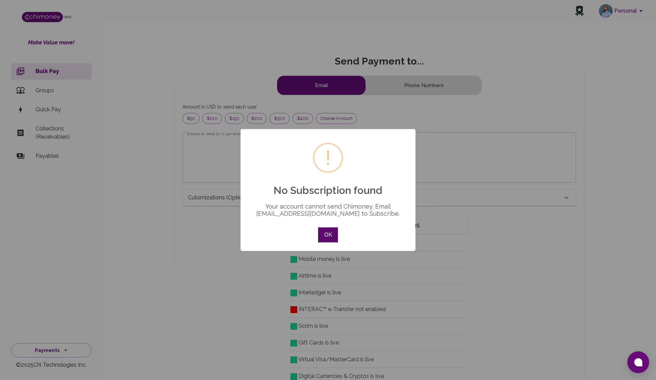
click at [335, 233] on button "OK" at bounding box center [328, 234] width 20 height 15
